Goal: Information Seeking & Learning: Learn about a topic

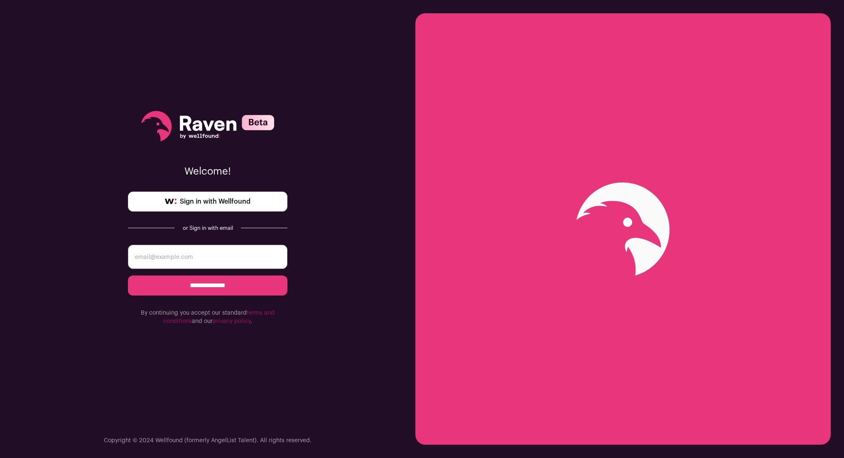
click at [262, 261] on input "email" at bounding box center [208, 257] width 160 height 24
click at [242, 193] on link "Sign in with Wellfound" at bounding box center [208, 202] width 160 height 20
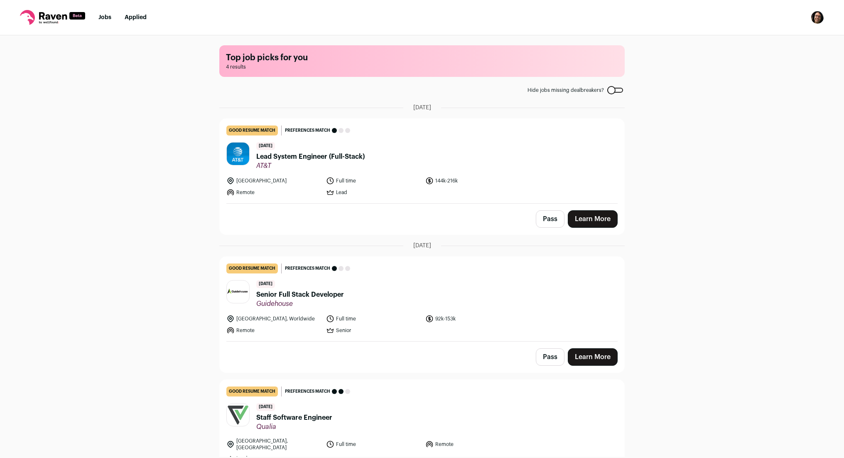
click at [295, 173] on link "good resume match You meet the must-have requirements but are missing some nice…" at bounding box center [422, 161] width 405 height 84
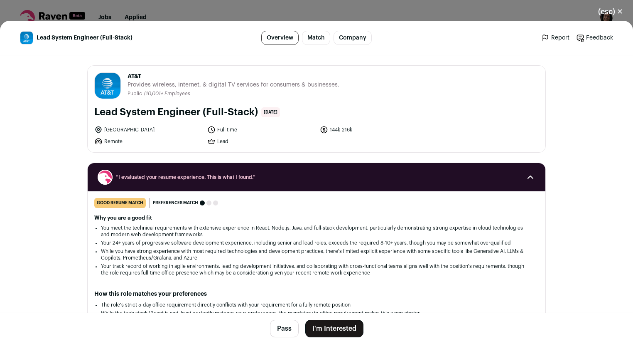
scroll to position [275, 0]
click at [150, 233] on li "You meet the technical requirements with extensive experience in React, Node.js…" at bounding box center [316, 230] width 431 height 13
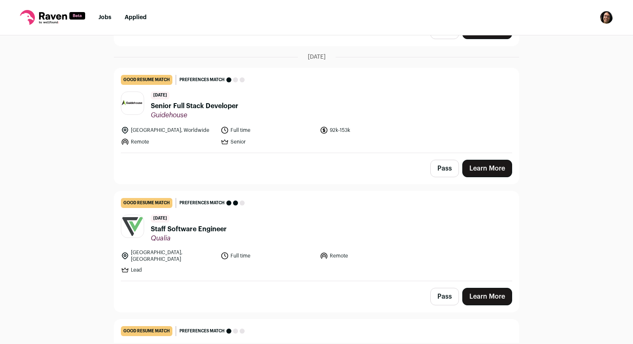
scroll to position [60, 0]
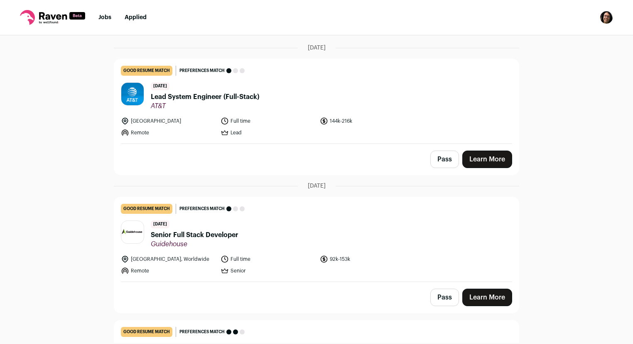
click at [440, 157] on button "Pass" at bounding box center [445, 158] width 29 height 17
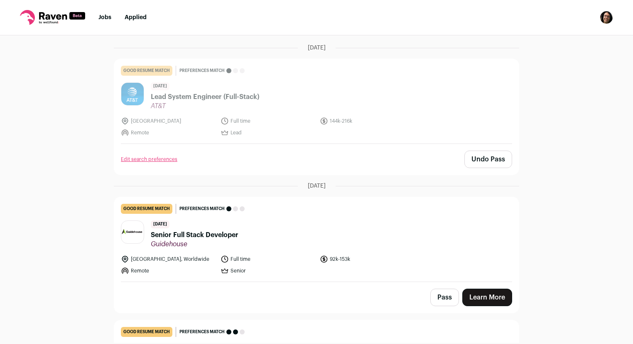
click at [199, 232] on span "Senior Full Stack Developer" at bounding box center [195, 235] width 88 height 10
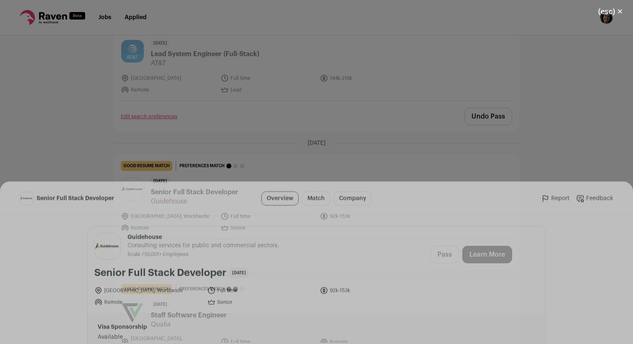
scroll to position [124, 0]
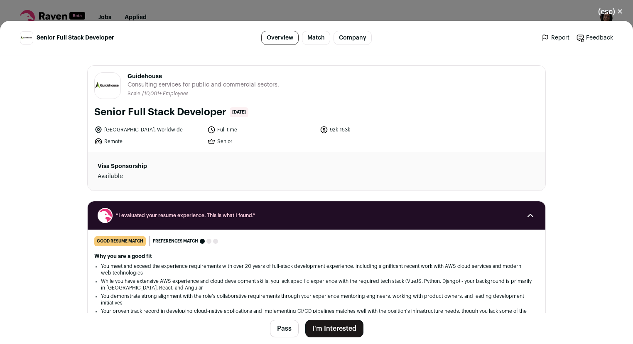
click at [168, 263] on li "You meet and exceed the experience requirements with over 20 years of full-stac…" at bounding box center [316, 269] width 431 height 13
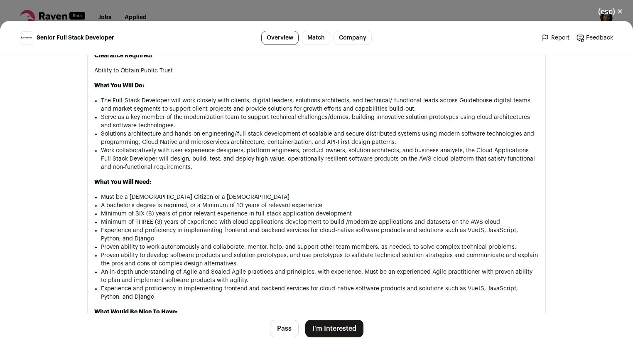
scroll to position [794, 0]
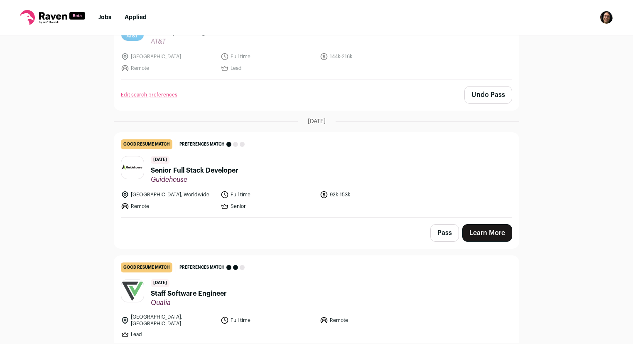
click at [107, 248] on div "Top job picks for you 4 results Hide jobs missing dealbreakers? [DATE] good res…" at bounding box center [316, 188] width 633 height 307
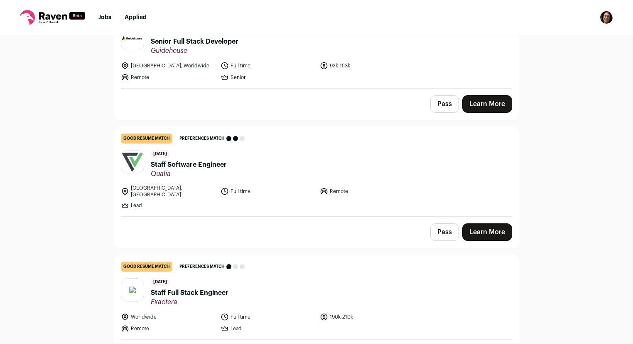
scroll to position [275, 0]
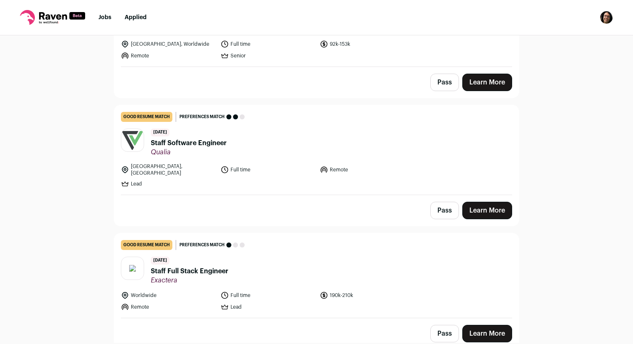
click at [178, 266] on span "Staff Full Stack Engineer" at bounding box center [190, 271] width 78 height 10
